Goal: Find specific page/section: Find specific page/section

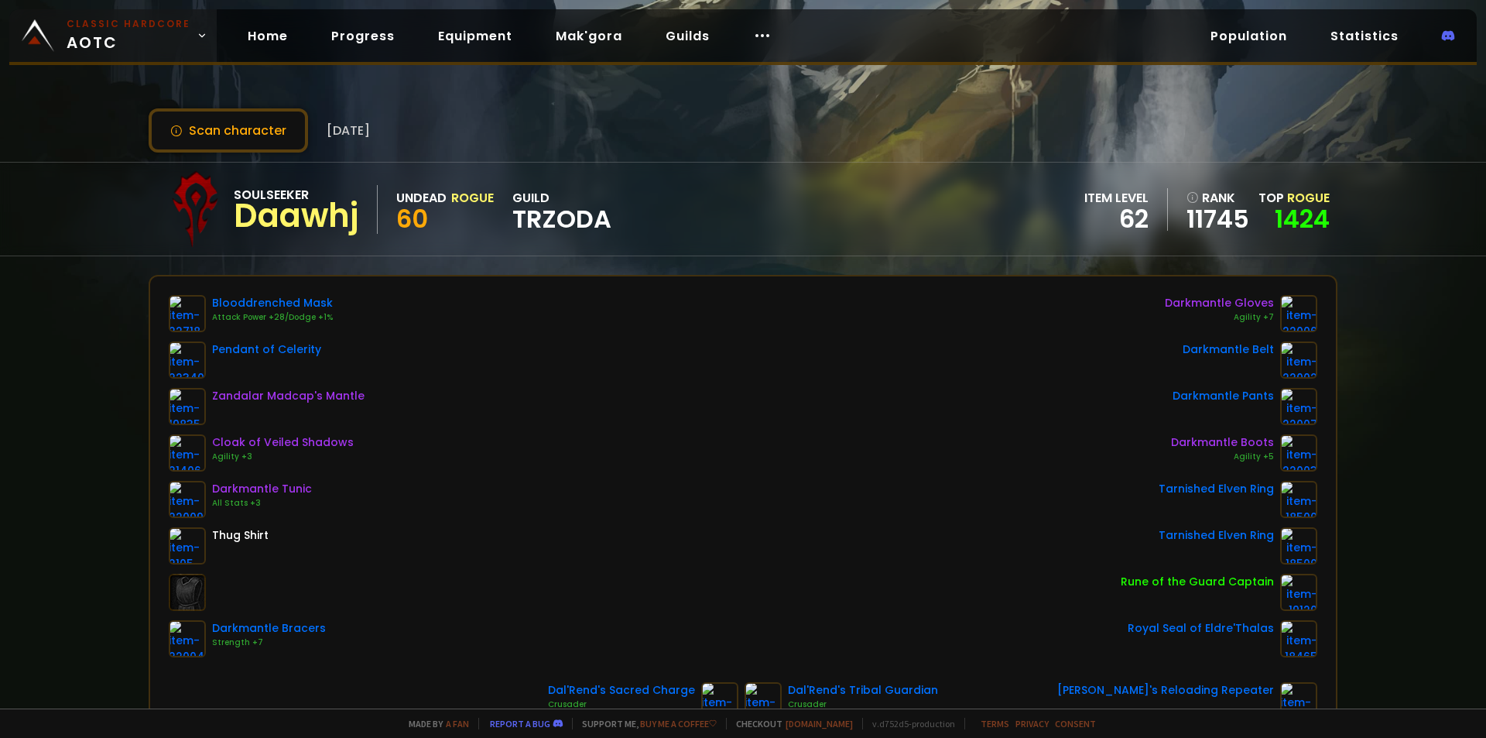
click at [111, 40] on span "Classic Hardcore AOTC" at bounding box center [129, 35] width 124 height 37
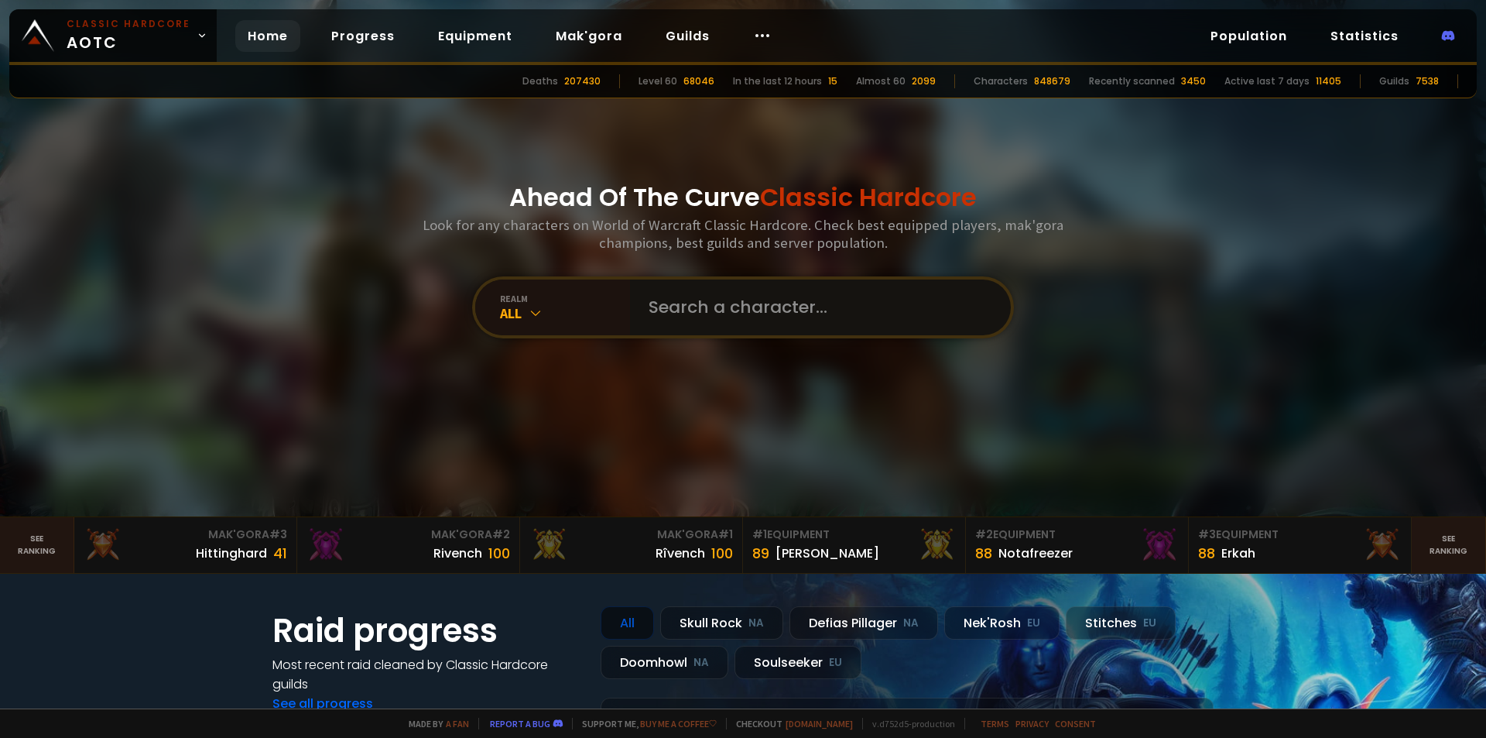
click at [738, 296] on input "text" at bounding box center [815, 307] width 353 height 56
type input "cwyl"
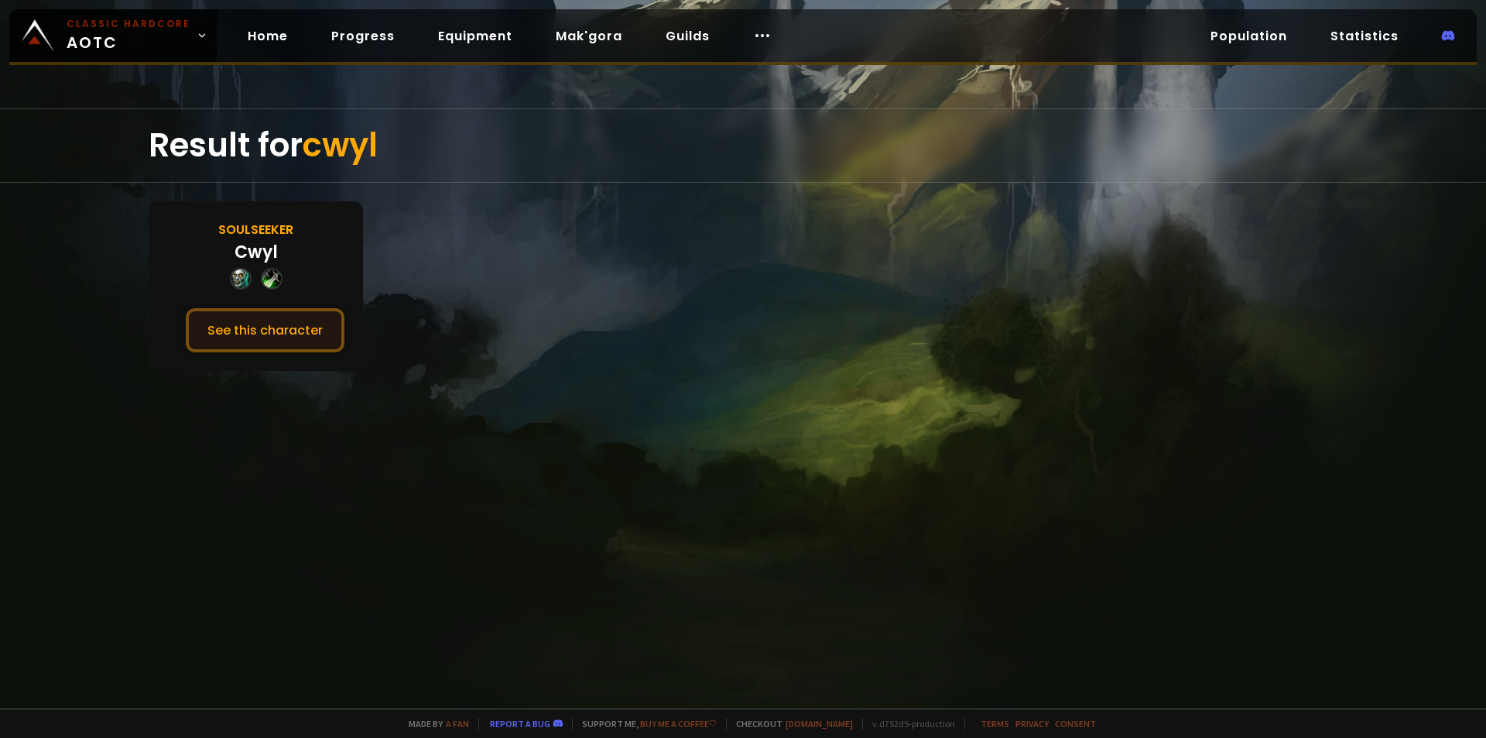
click at [271, 329] on button "See this character" at bounding box center [265, 330] width 159 height 44
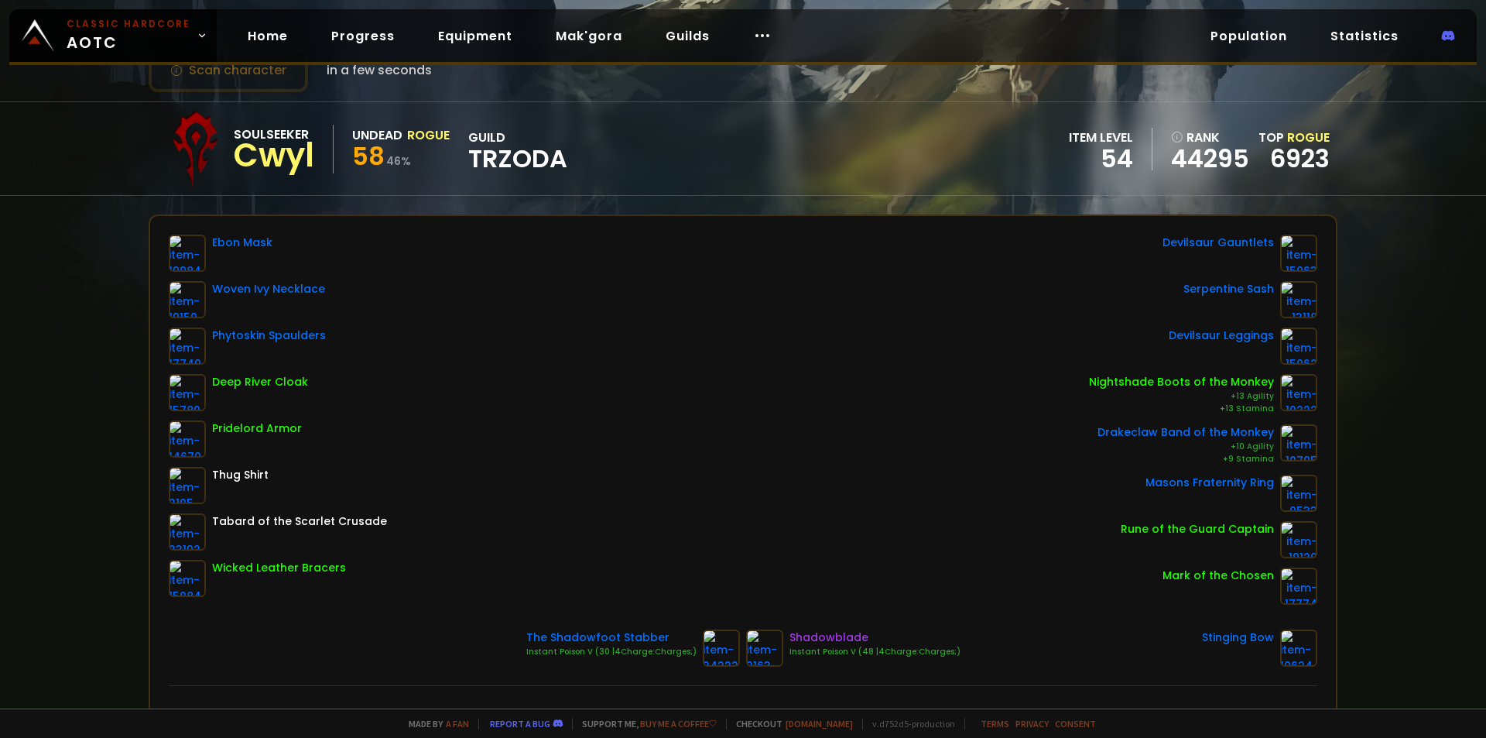
scroll to position [77, 0]
